Goal: Task Accomplishment & Management: Complete application form

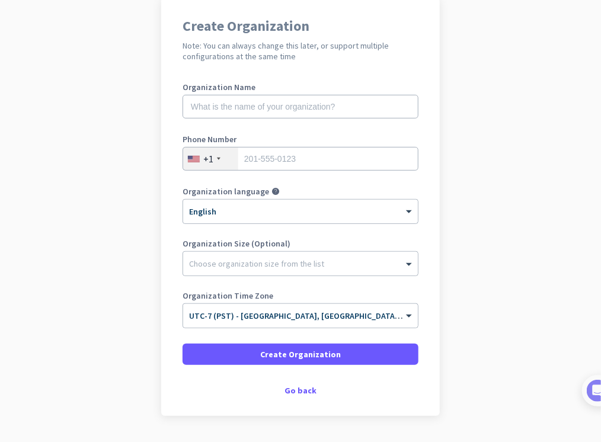
scroll to position [132, 0]
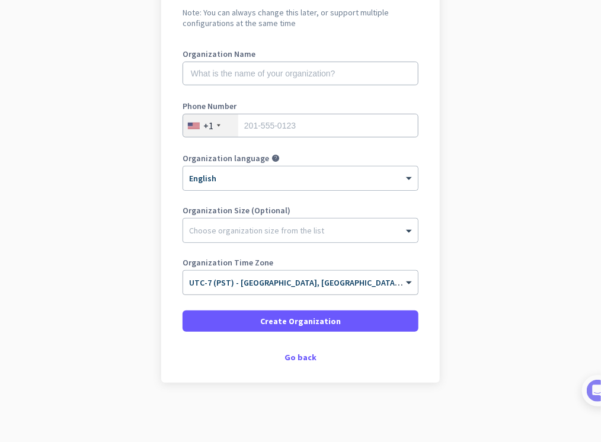
click at [256, 282] on input "text" at bounding box center [288, 278] width 199 height 9
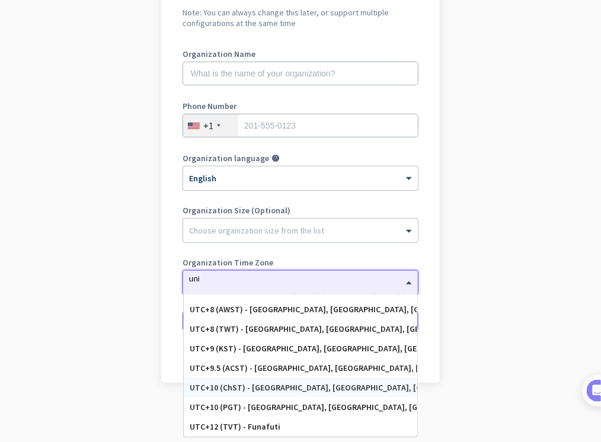
scroll to position [0, 0]
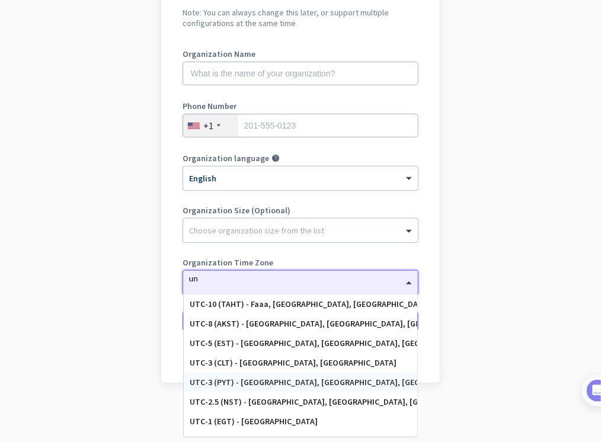
type input "u"
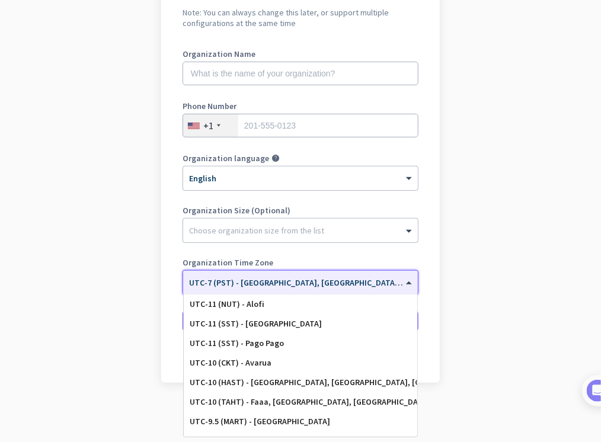
type input "u"
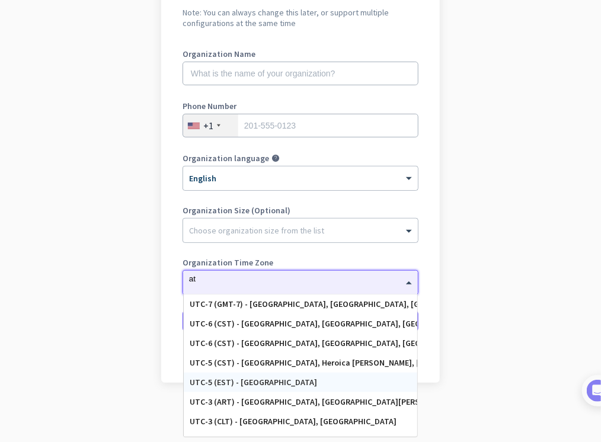
type input "a"
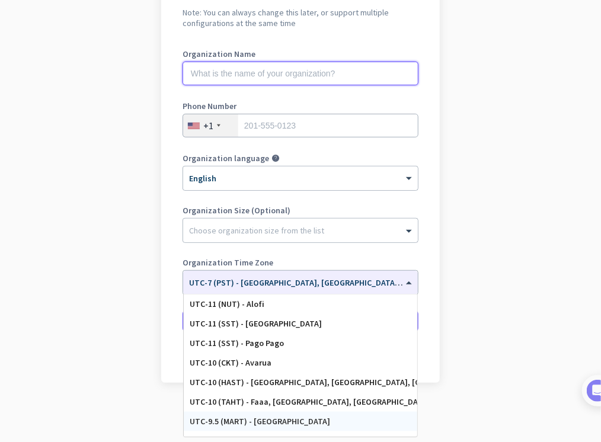
click at [303, 81] on input "text" at bounding box center [301, 74] width 236 height 24
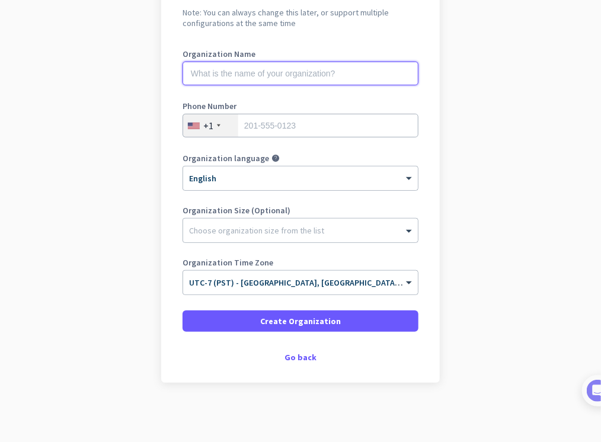
click at [289, 73] on input "text" at bounding box center [301, 74] width 236 height 24
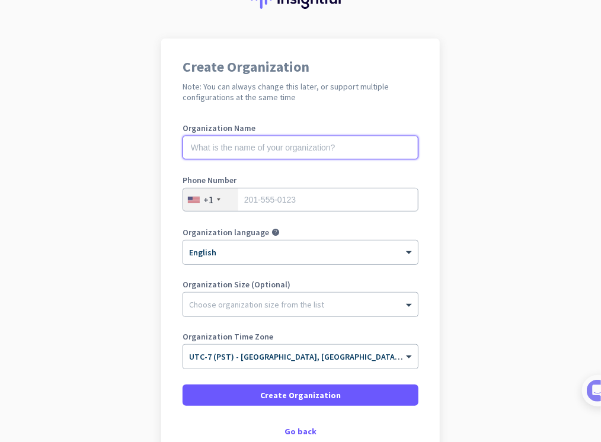
scroll to position [72, 0]
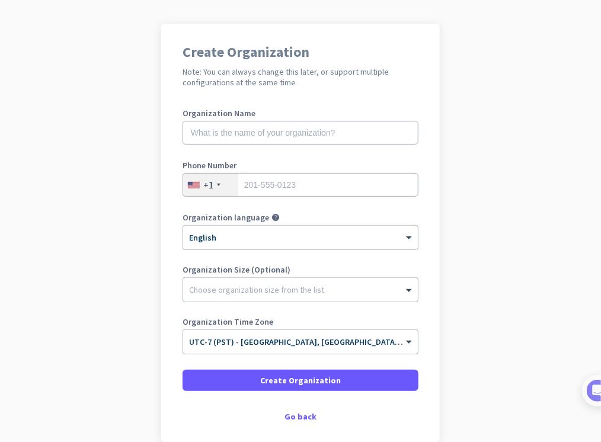
click at [272, 145] on div "Organization Name" at bounding box center [301, 132] width 236 height 47
click at [261, 137] on input "text" at bounding box center [301, 133] width 236 height 24
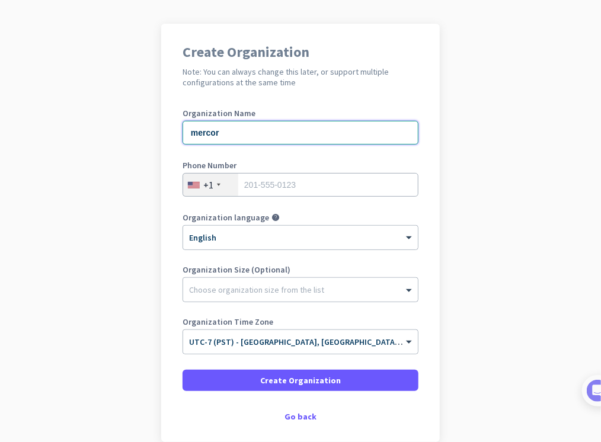
type input "mercor"
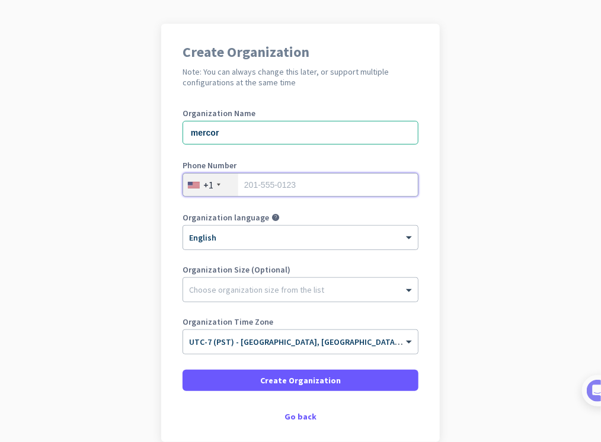
click at [265, 185] on input "tel" at bounding box center [301, 185] width 236 height 24
type input "4046681007"
click at [255, 282] on div at bounding box center [300, 287] width 235 height 12
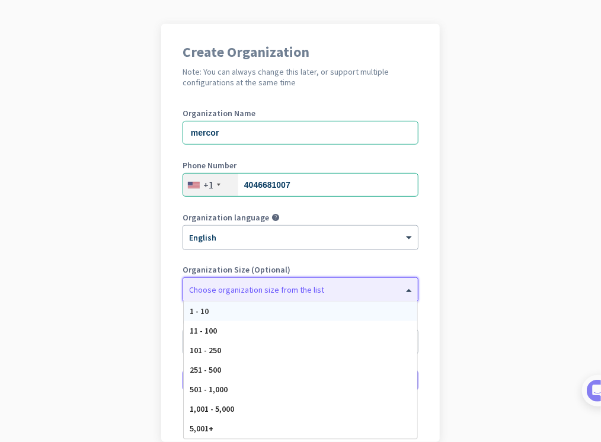
scroll to position [132, 0]
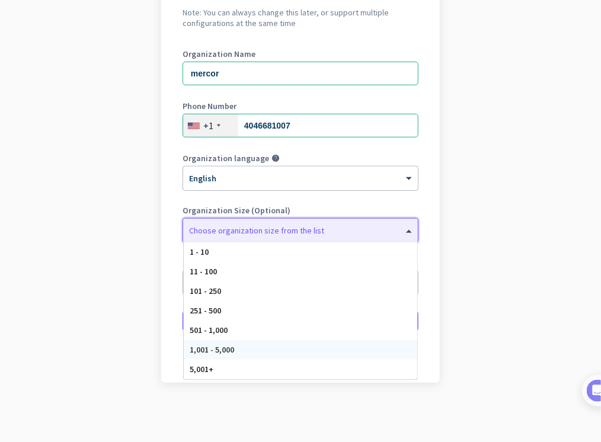
click at [211, 356] on div "1,001 - 5,000" at bounding box center [300, 350] width 233 height 20
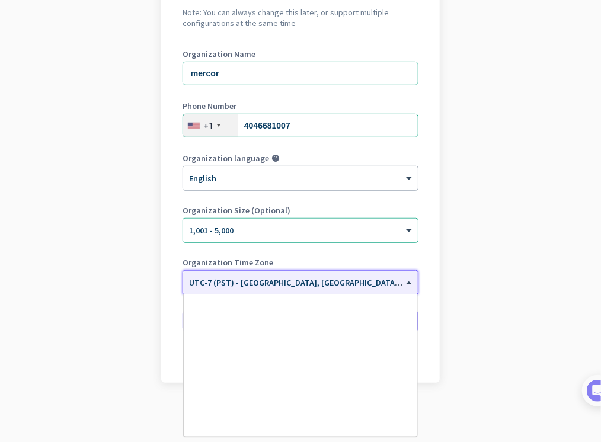
click at [235, 290] on div "× UTC-7 (PST) - [GEOGRAPHIC_DATA], [GEOGRAPHIC_DATA], [GEOGRAPHIC_DATA][PERSON_…" at bounding box center [300, 283] width 235 height 24
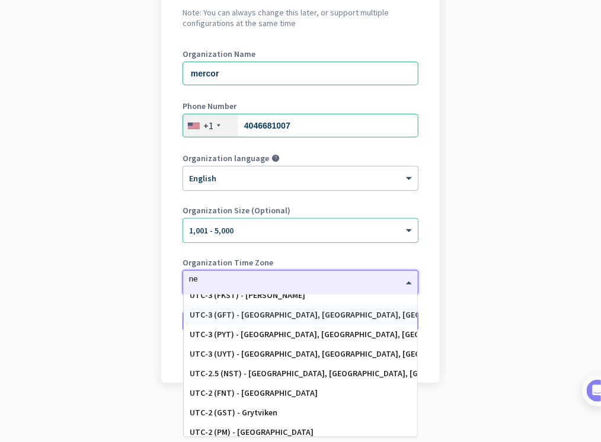
scroll to position [444, 0]
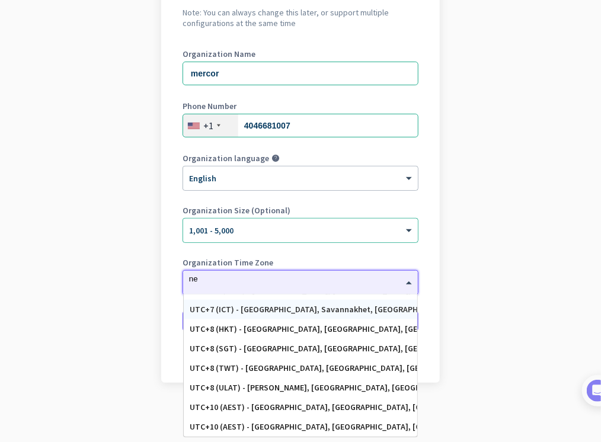
type input "new"
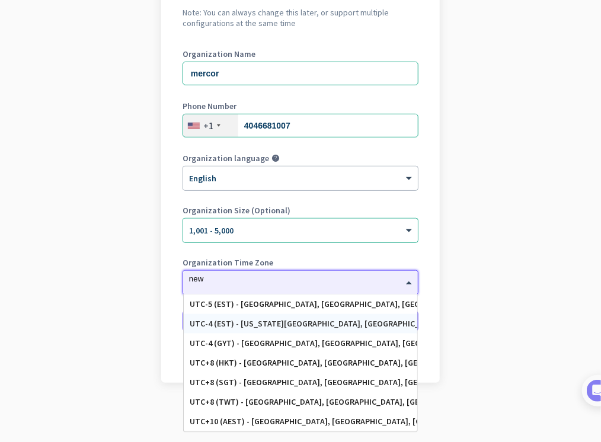
click at [245, 326] on div "UTC-4 (EST) - [US_STATE][GEOGRAPHIC_DATA], [GEOGRAPHIC_DATA], [GEOGRAPHIC_DATA]…" at bounding box center [301, 324] width 222 height 10
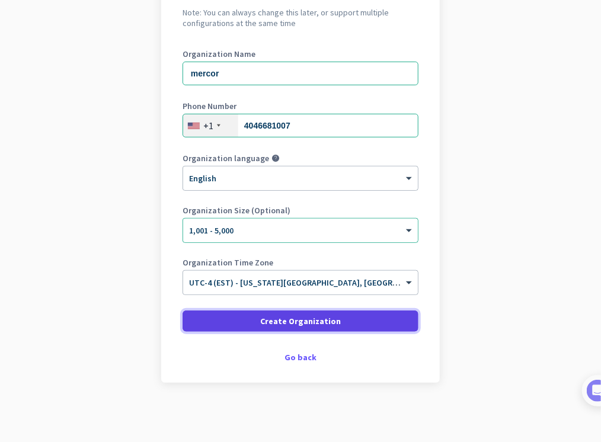
click at [322, 319] on span "Create Organization" at bounding box center [300, 321] width 81 height 12
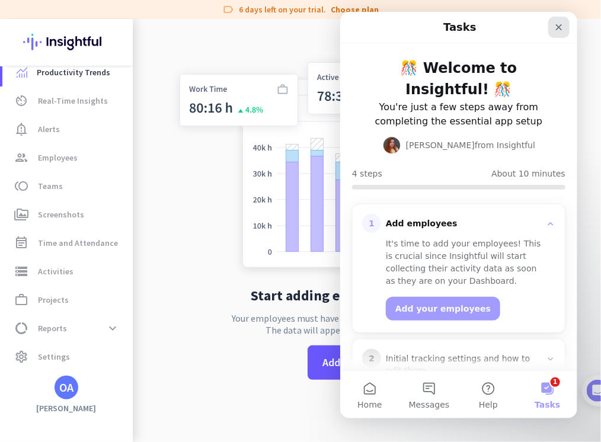
click at [561, 28] on icon "Close" at bounding box center [557, 26] width 9 height 9
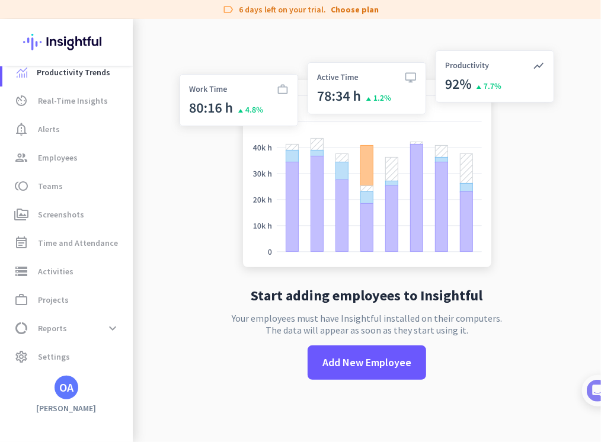
click at [71, 396] on div "OA" at bounding box center [67, 388] width 24 height 24
click at [85, 31] on div at bounding box center [300, 221] width 601 height 442
click at [81, 41] on img at bounding box center [66, 42] width 87 height 46
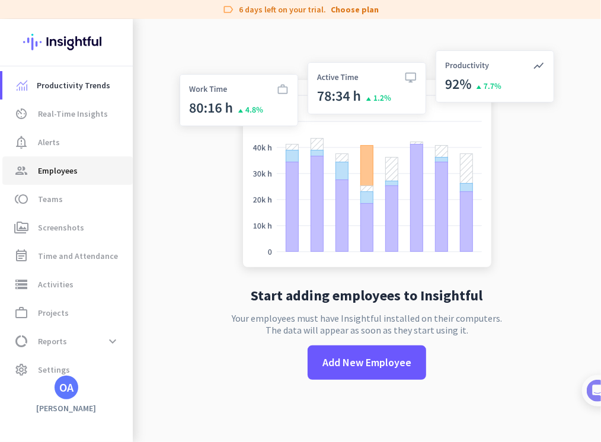
click at [44, 180] on link "group Employees" at bounding box center [67, 170] width 130 height 28
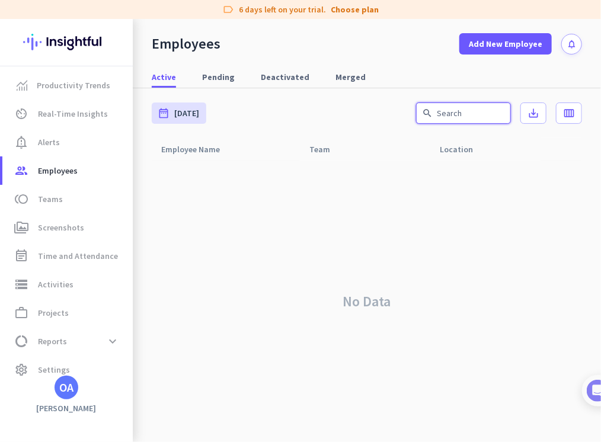
click at [470, 117] on input "text" at bounding box center [463, 113] width 95 height 21
click at [59, 51] on img at bounding box center [66, 42] width 87 height 46
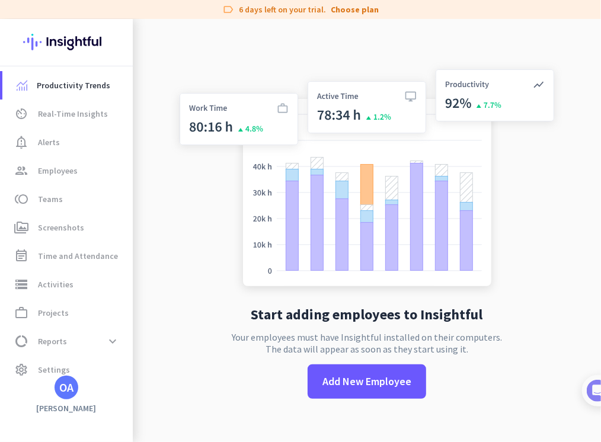
click at [48, 63] on img at bounding box center [66, 42] width 87 height 46
